Goal: Transaction & Acquisition: Purchase product/service

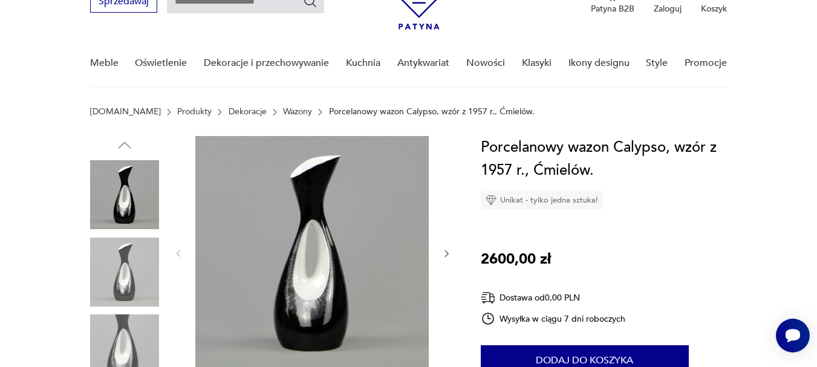
scroll to position [55, 0]
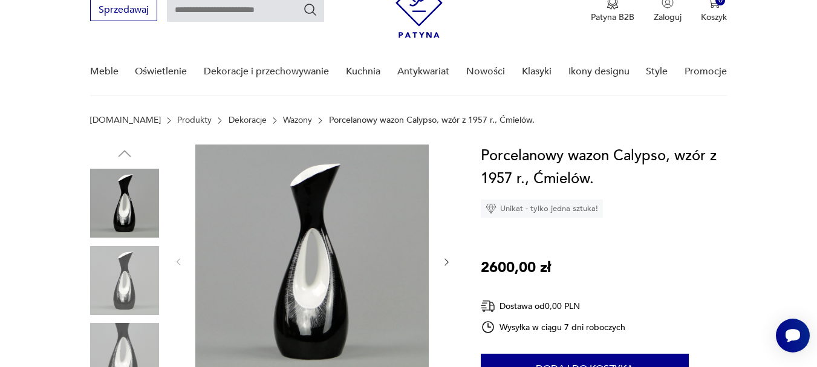
click at [315, 259] on img at bounding box center [311, 261] width 233 height 233
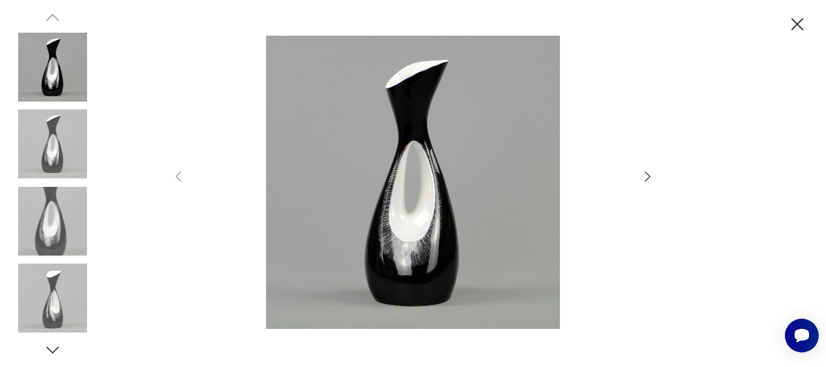
click at [647, 177] on icon "button" at bounding box center [647, 176] width 15 height 15
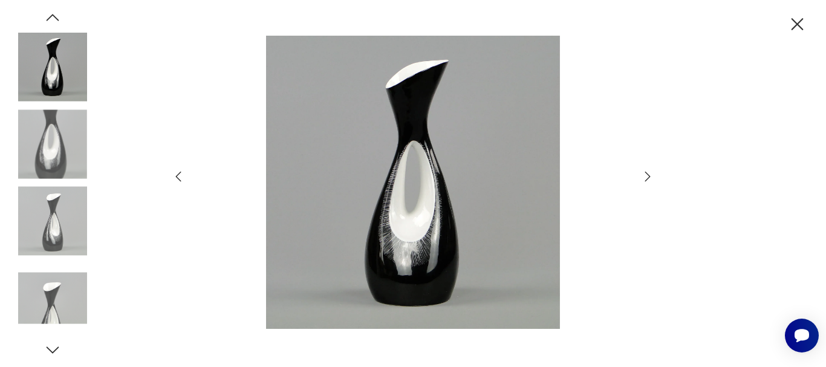
click at [647, 177] on icon "button" at bounding box center [647, 176] width 15 height 15
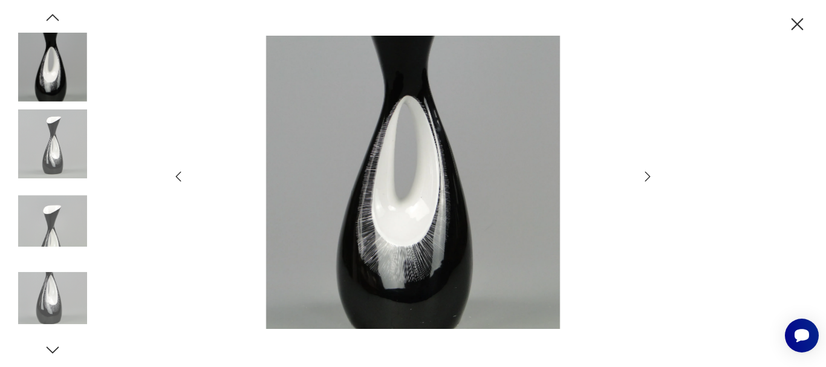
click at [647, 177] on icon "button" at bounding box center [647, 176] width 15 height 15
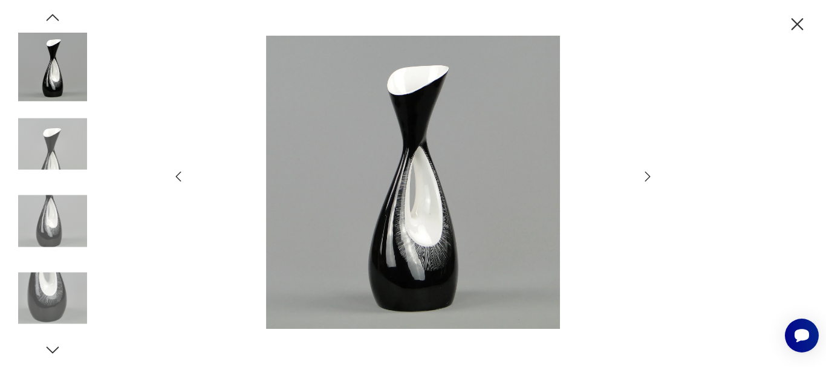
click at [647, 177] on icon "button" at bounding box center [647, 176] width 15 height 15
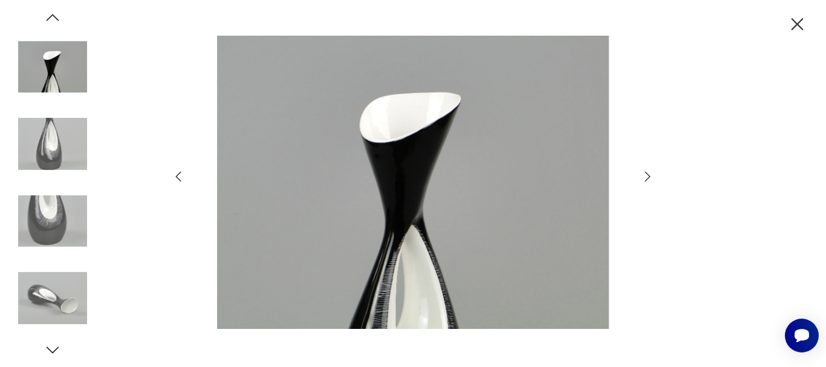
click at [647, 177] on icon "button" at bounding box center [647, 176] width 15 height 15
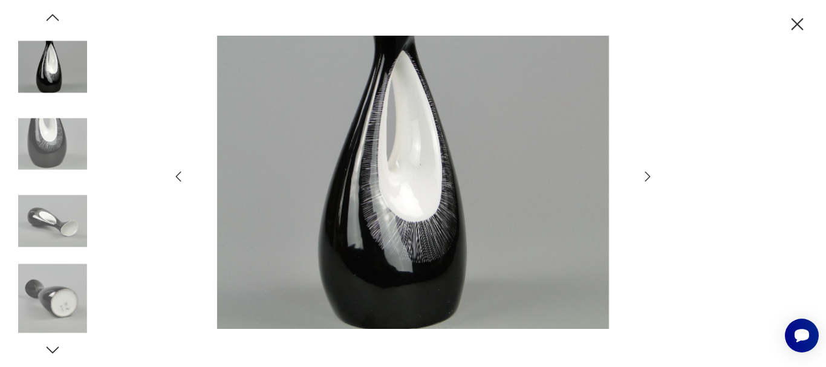
click at [647, 177] on icon "button" at bounding box center [647, 176] width 15 height 15
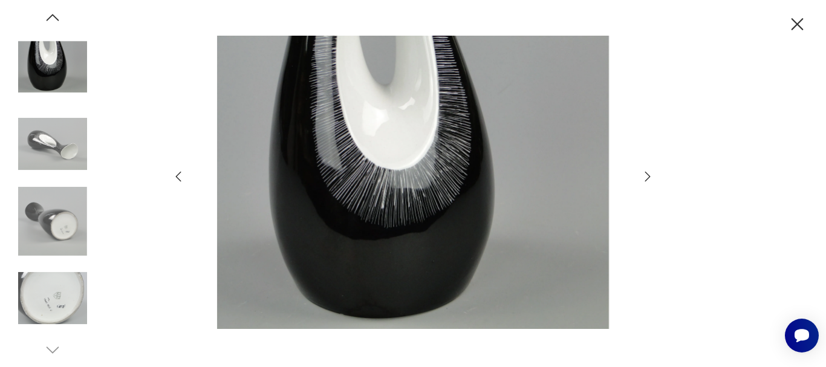
click at [647, 177] on icon "button" at bounding box center [647, 176] width 15 height 15
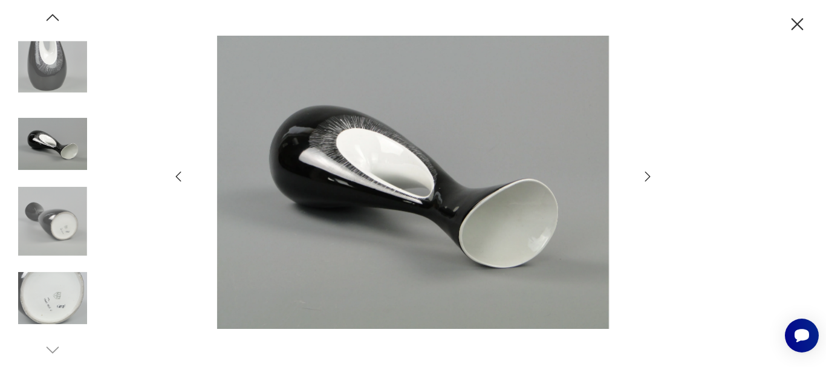
click at [647, 177] on icon "button" at bounding box center [647, 176] width 15 height 15
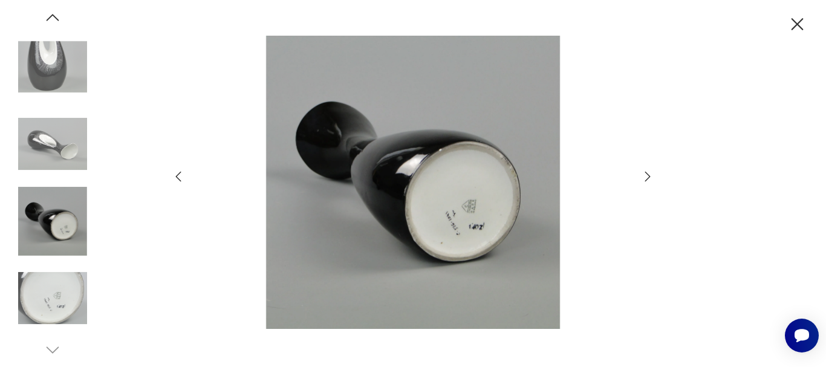
click at [647, 177] on icon "button" at bounding box center [647, 176] width 15 height 15
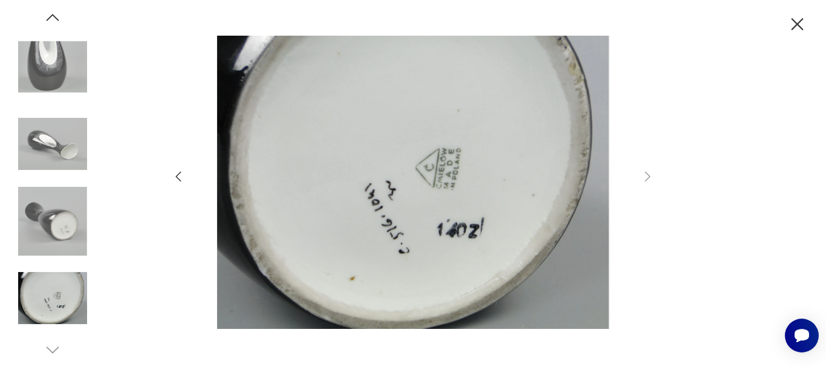
click at [798, 21] on icon "button" at bounding box center [797, 24] width 21 height 21
